Goal: Check status: Check status

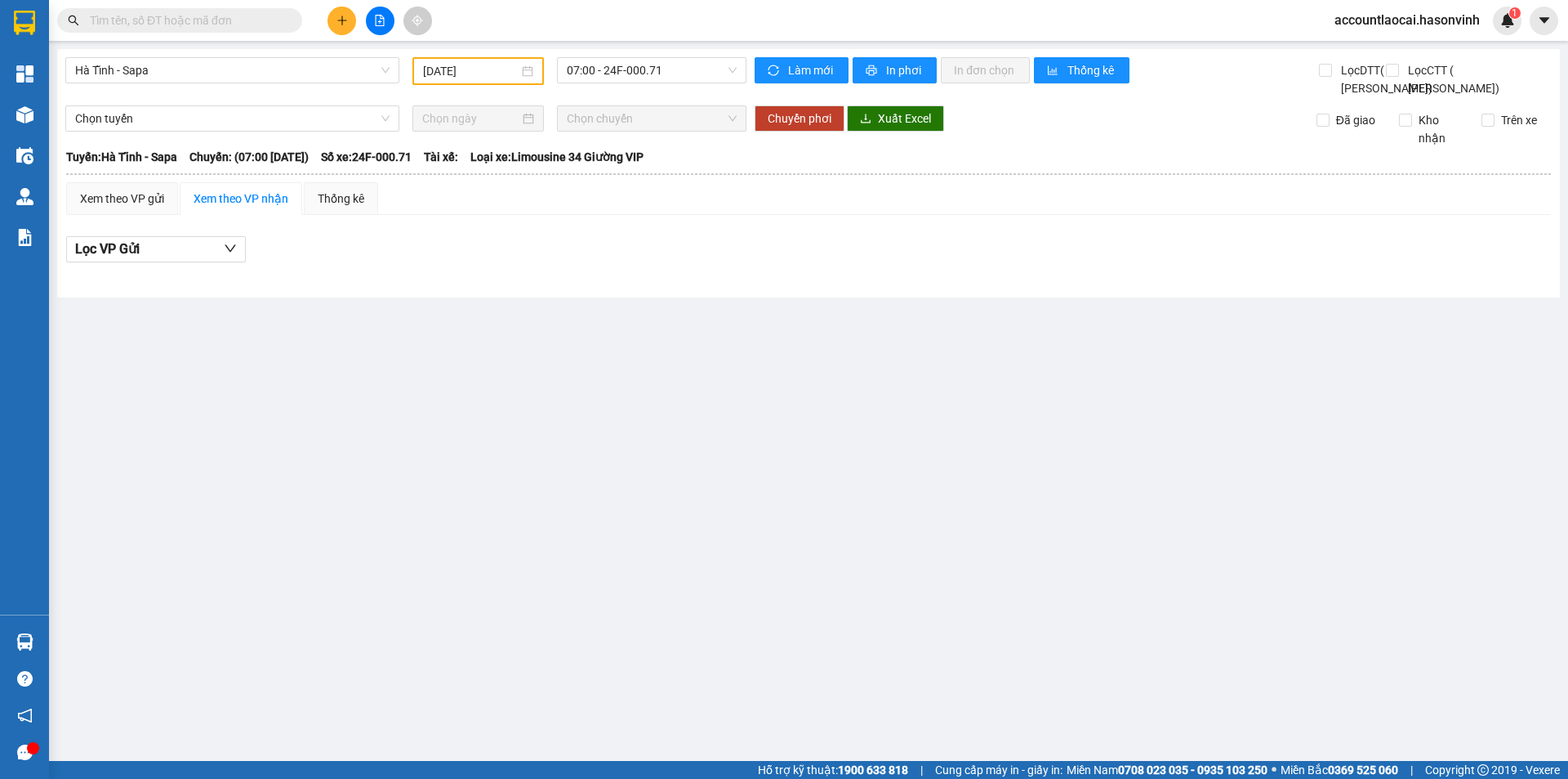
click at [270, 89] on div "Hà Tĩnh - Sapa [DATE] 07:00 - 24F-000.71" at bounding box center [406, 77] width 681 height 40
click at [250, 70] on span "Hà Tĩnh - Sapa" at bounding box center [232, 69] width 314 height 24
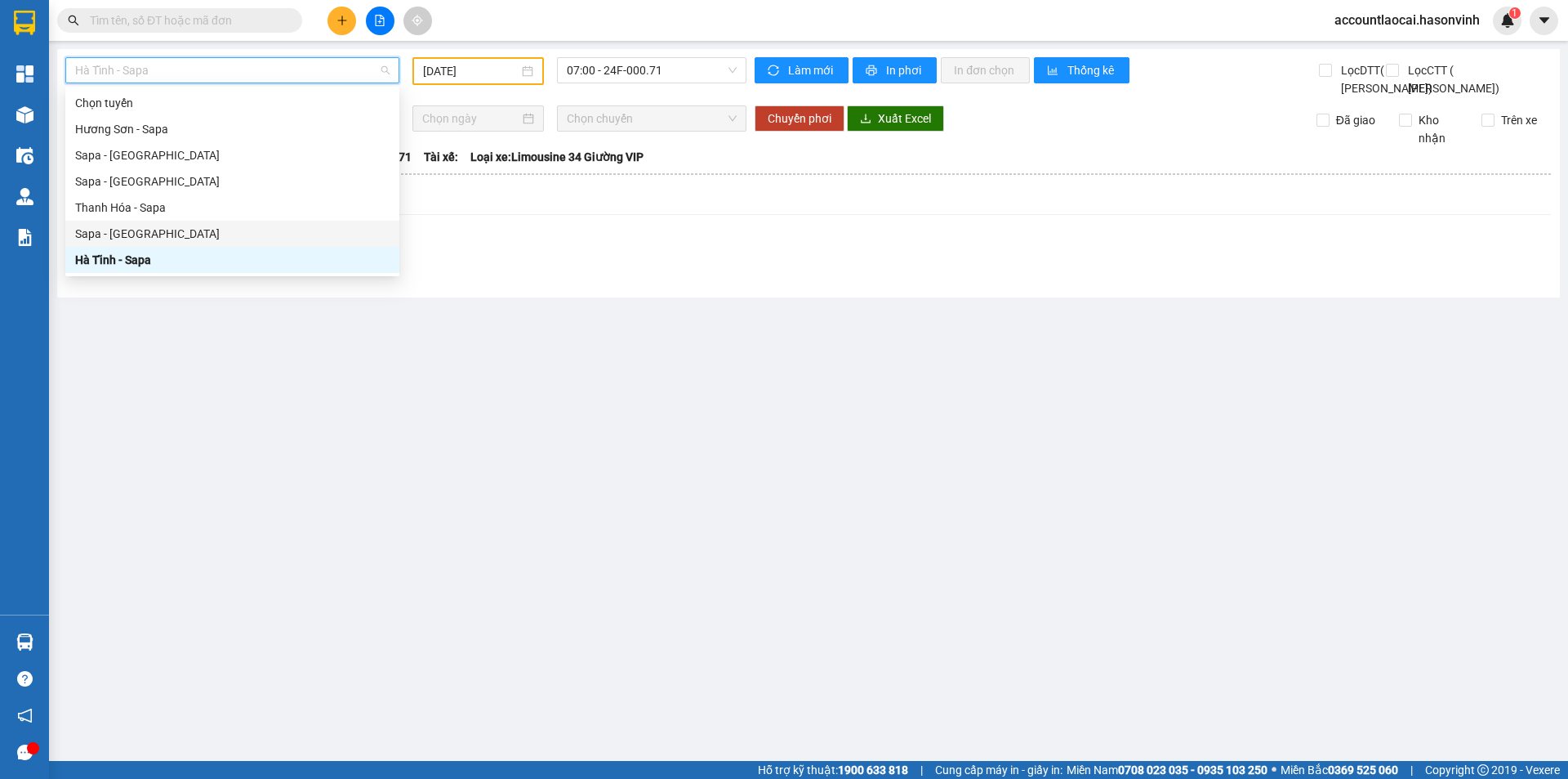
click at [129, 227] on div "Sapa - [GEOGRAPHIC_DATA]" at bounding box center [232, 233] width 314 height 18
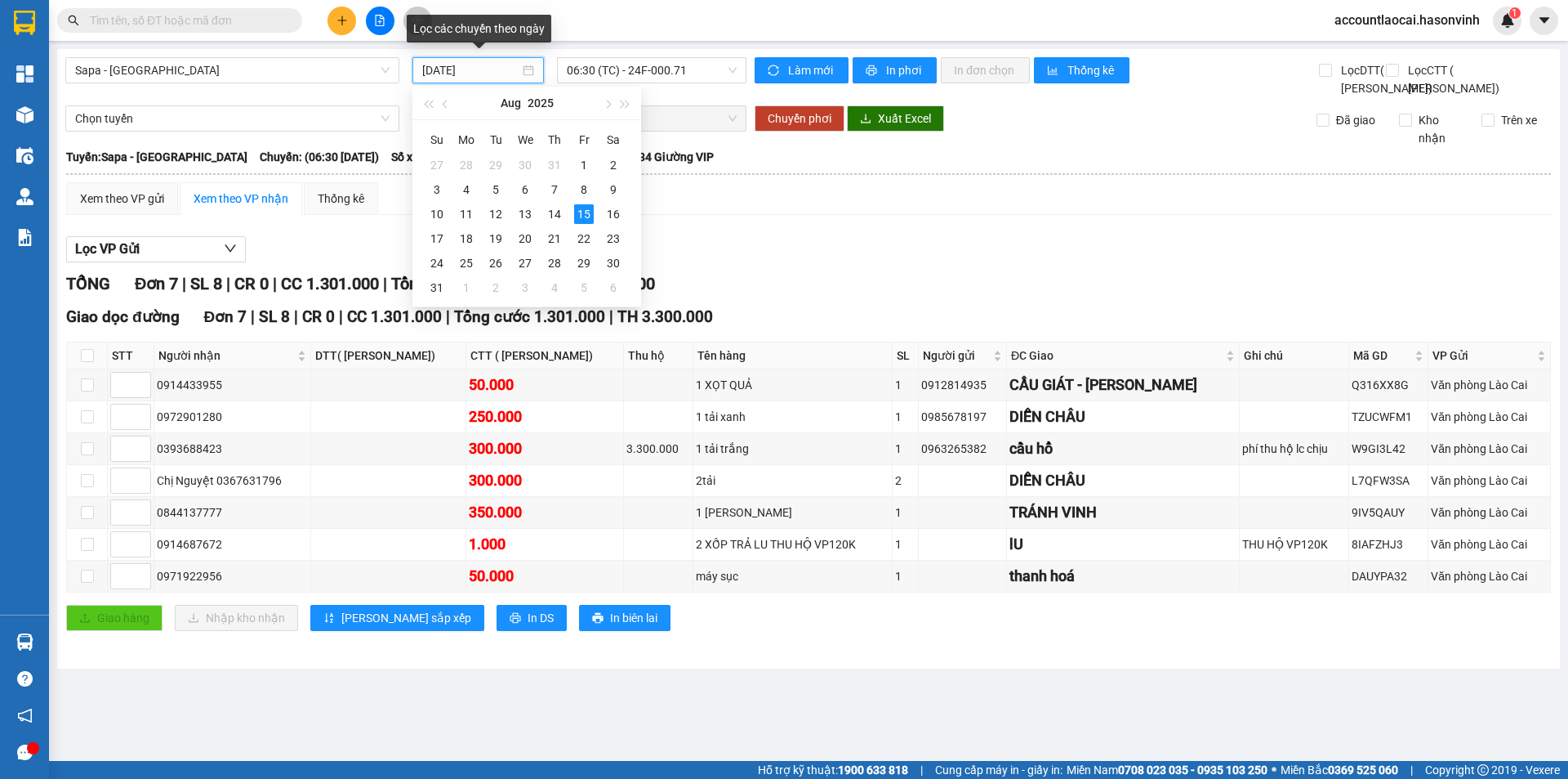
click at [479, 67] on input "[DATE]" at bounding box center [470, 70] width 97 height 18
click at [489, 214] on div "12" at bounding box center [495, 214] width 19 height 19
type input "[DATE]"
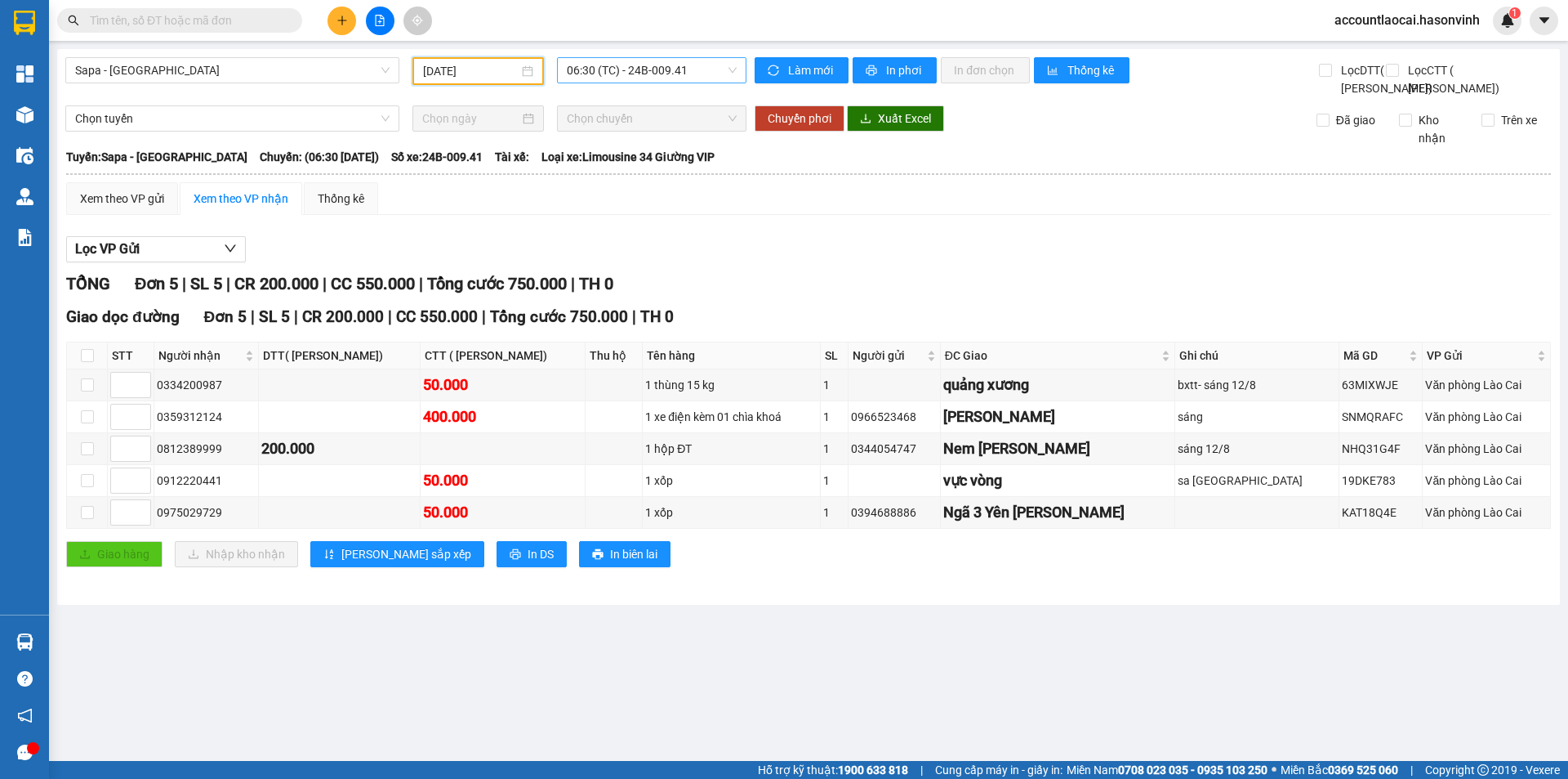
click at [654, 66] on span "06:30 (TC) - 24B-009.41" at bounding box center [651, 69] width 170 height 24
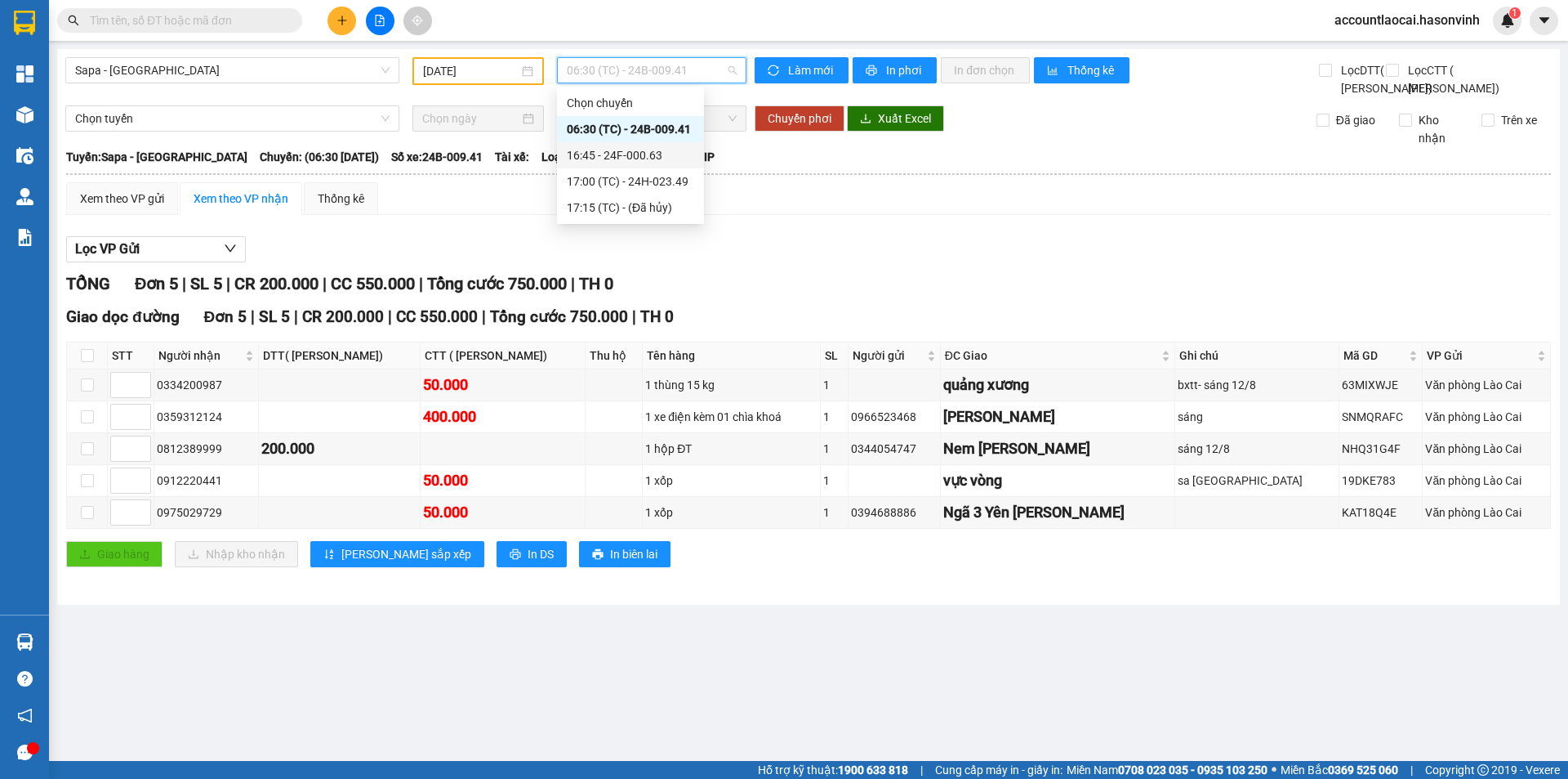
click at [646, 163] on div "16:45 - 24F-000.63" at bounding box center [630, 155] width 127 height 18
